Goal: Task Accomplishment & Management: Complete application form

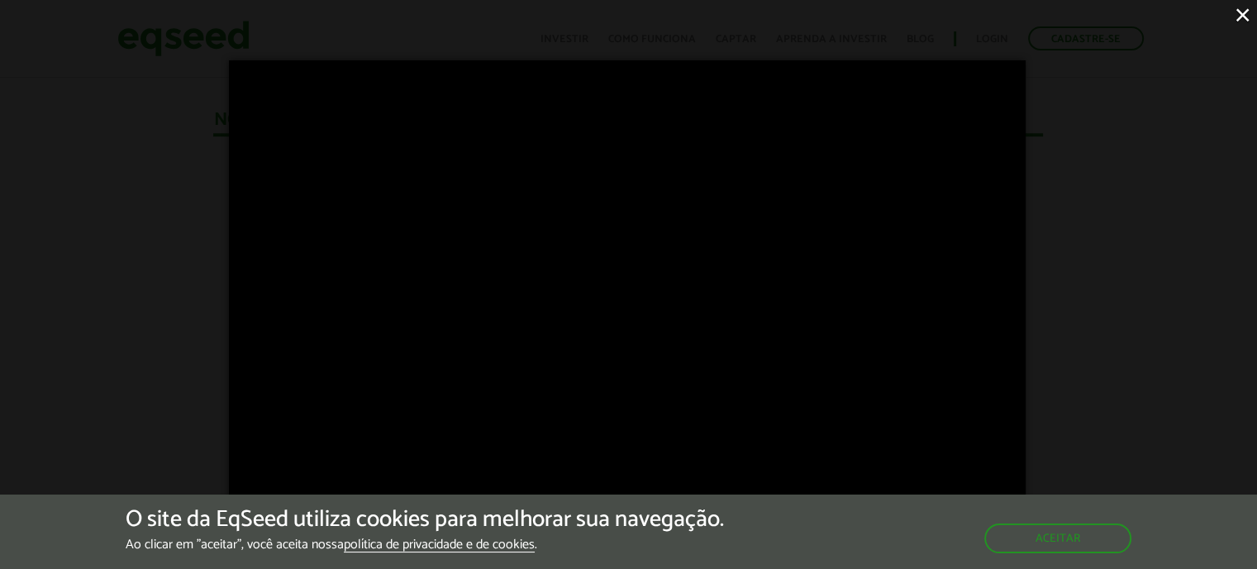
scroll to position [1111, 0]
click at [1095, 536] on button "Aceitar" at bounding box center [1060, 537] width 144 height 26
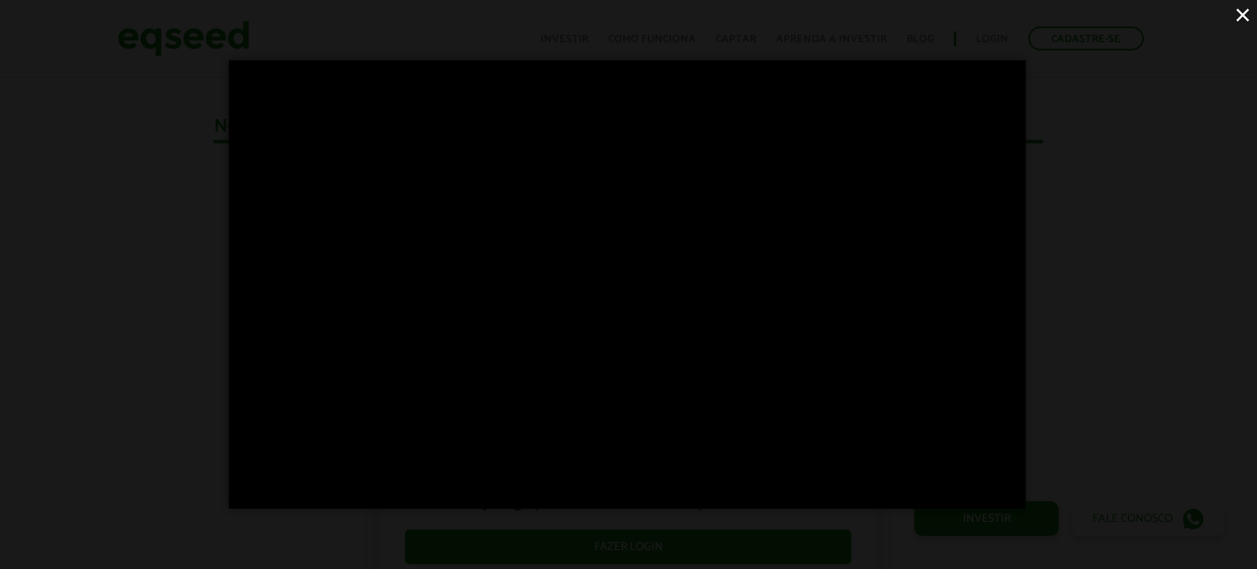
click at [1240, 12] on button "×" at bounding box center [1242, 14] width 29 height 29
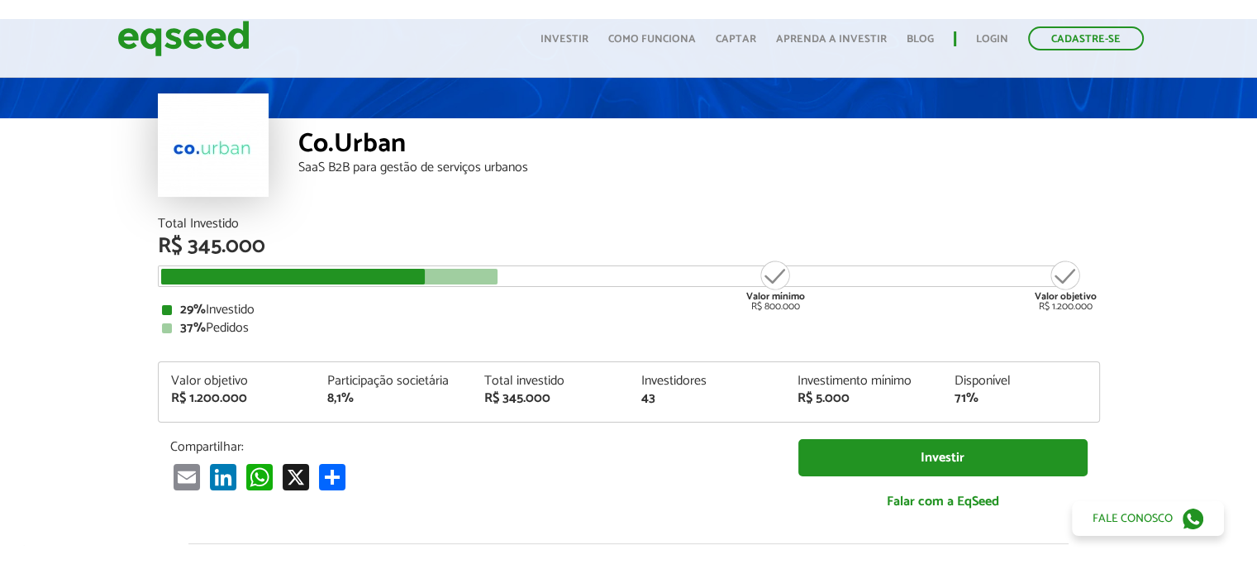
scroll to position [0, 0]
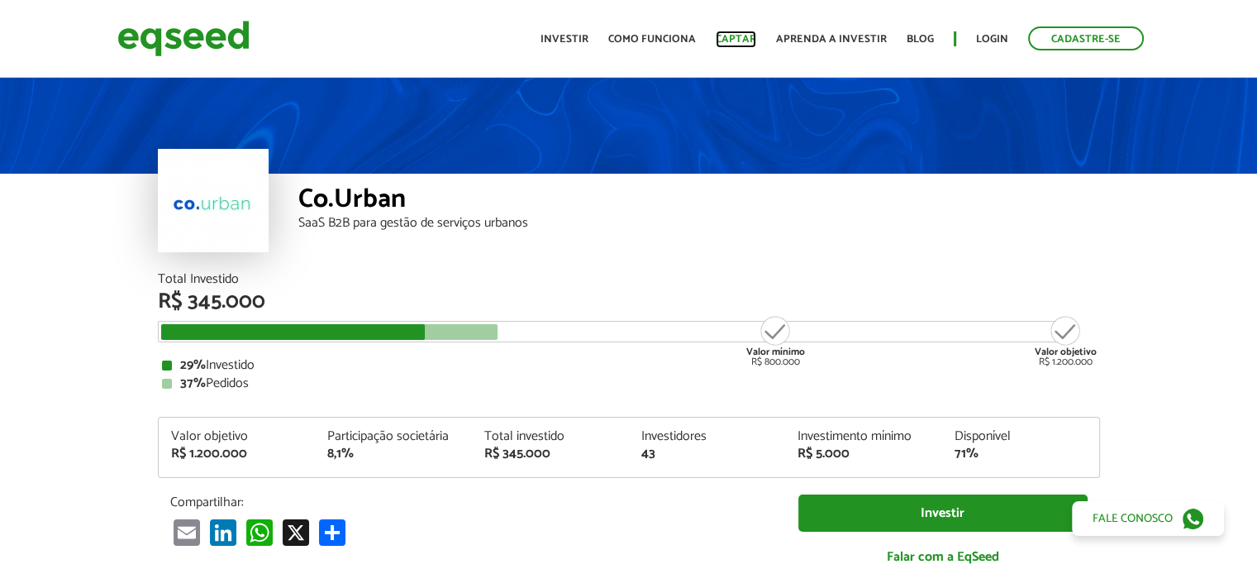
click at [741, 38] on link "Captar" at bounding box center [736, 39] width 41 height 11
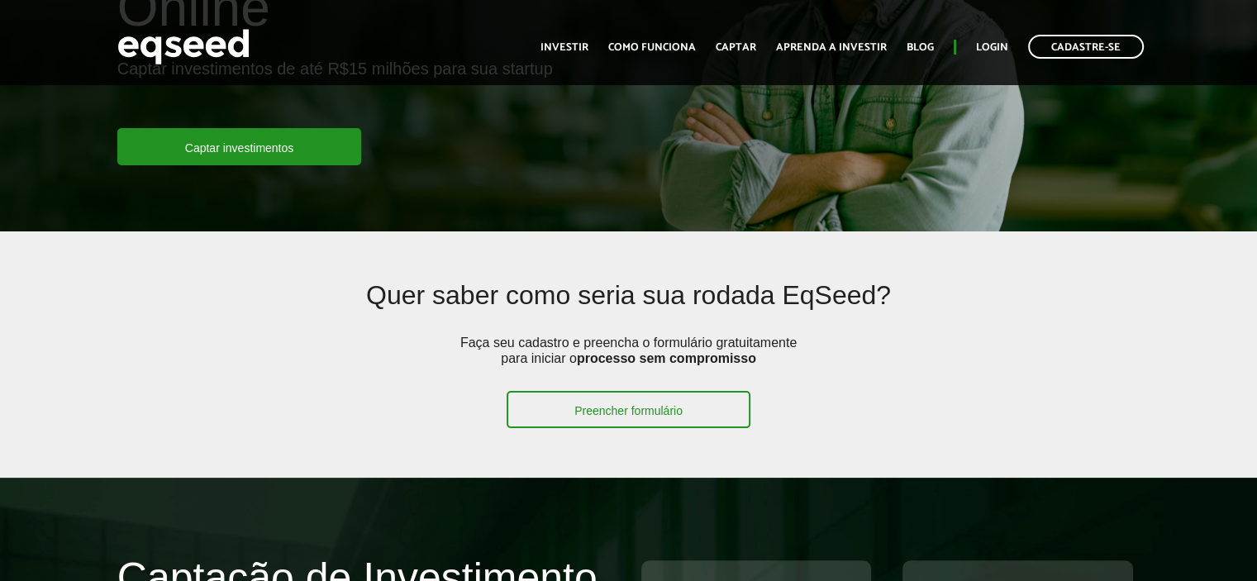
scroll to position [248, 0]
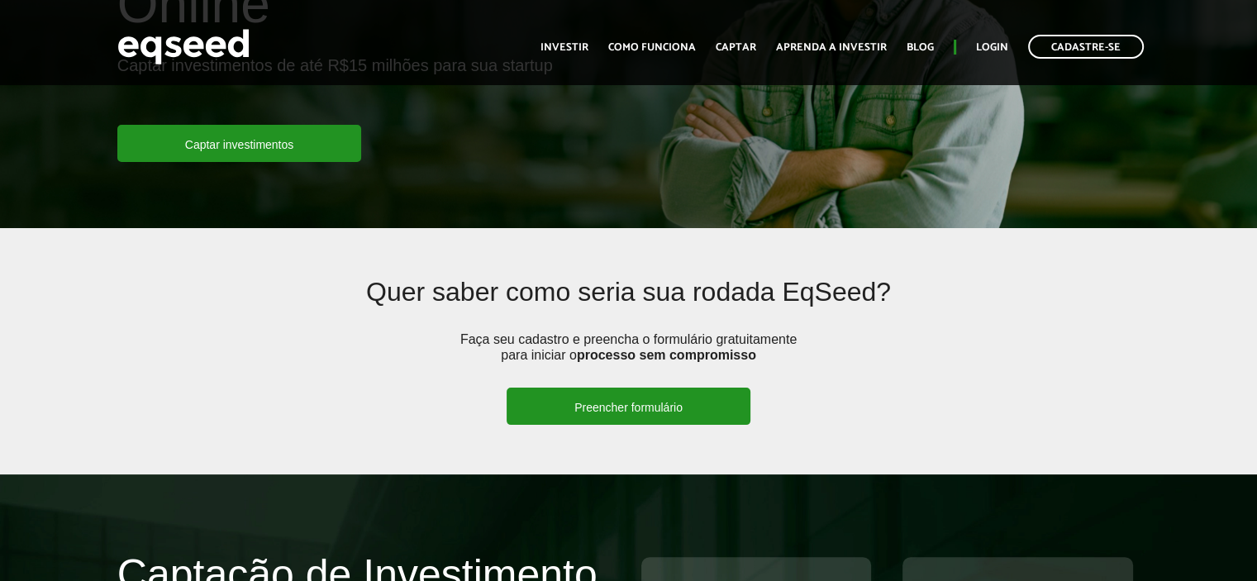
click at [592, 403] on link "Preencher formulário" at bounding box center [629, 406] width 244 height 37
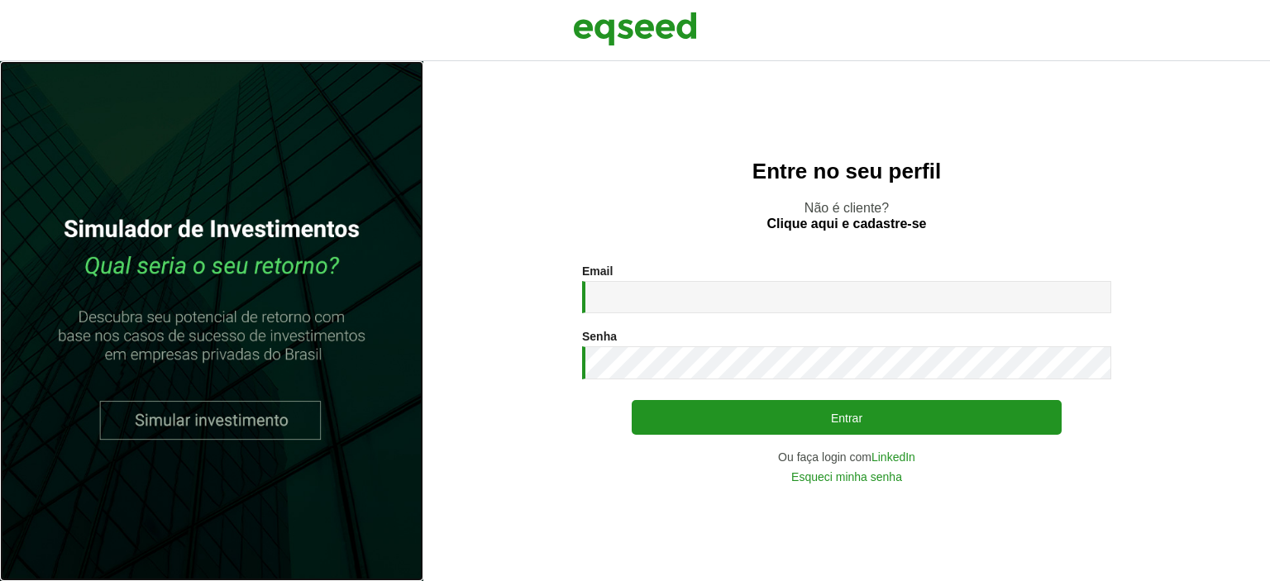
click at [198, 420] on link at bounding box center [211, 321] width 423 height 520
